Goal: Task Accomplishment & Management: Use online tool/utility

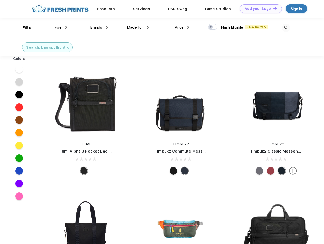
scroll to position [0, 0]
click at [259, 9] on link "Add your Logo Design Tool" at bounding box center [261, 8] width 42 height 9
click at [0, 0] on div "Design Tool" at bounding box center [0, 0] width 0 height 0
click at [273, 8] on link "Add your Logo Design Tool" at bounding box center [261, 8] width 42 height 9
click at [24, 28] on div "Filter" at bounding box center [28, 28] width 10 height 6
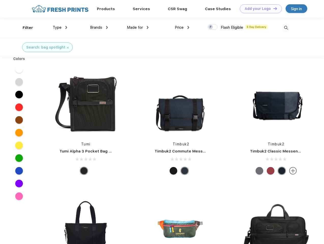
click at [60, 27] on span "Type" at bounding box center [57, 27] width 9 height 5
click at [99, 27] on span "Brands" at bounding box center [96, 27] width 12 height 5
click at [138, 27] on span "Made for" at bounding box center [135, 27] width 16 height 5
click at [182, 27] on span "Price" at bounding box center [179, 27] width 9 height 5
click at [213, 27] on div at bounding box center [213, 27] width 10 height 6
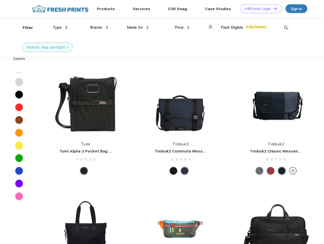
click at [211, 27] on input "checkbox" at bounding box center [209, 25] width 3 height 3
click at [286, 28] on img at bounding box center [286, 28] width 8 height 8
